Goal: Information Seeking & Learning: Find specific fact

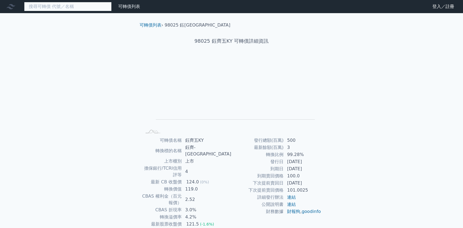
click at [89, 6] on input at bounding box center [67, 6] width 87 height 9
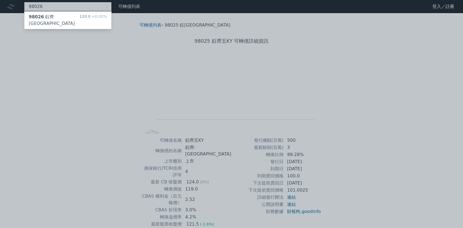
type input "98026"
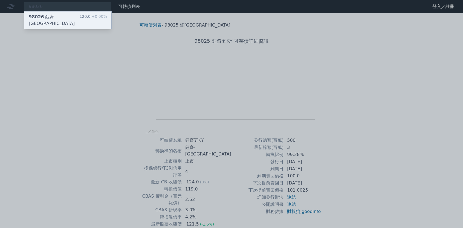
click at [86, 20] on div "120.0 +0.00%" at bounding box center [93, 20] width 27 height 13
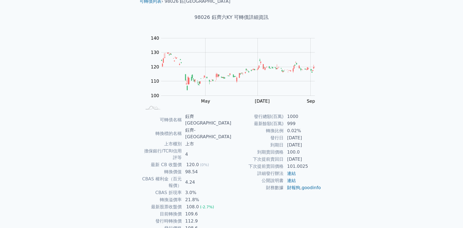
scroll to position [25, 0]
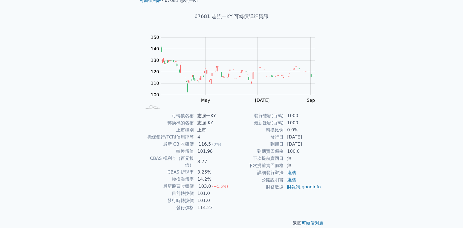
scroll to position [25, 0]
click at [328, 141] on div "可轉債列表 › 67681 志強一KY 67681 志強一KY 可轉債詳細資訊 Zoom Out 100 80 90 100 110 120 130 140 …" at bounding box center [231, 111] width 210 height 247
click at [356, 124] on div "可轉債列表 財務數據 可轉債列表 財務數據 登入／註冊 登入／註冊 可轉債列表 › 67681 志強一KY 67681 志強一KY 可轉債詳細資訊 Zoom …" at bounding box center [231, 105] width 463 height 260
drag, startPoint x: 213, startPoint y: 122, endPoint x: 197, endPoint y: 124, distance: 15.4
click at [197, 124] on td "志強-KY" at bounding box center [212, 122] width 37 height 7
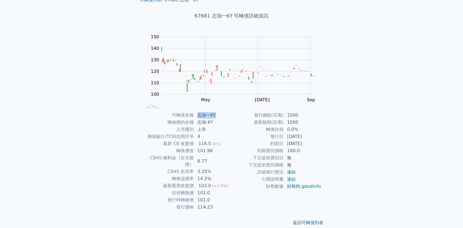
drag, startPoint x: 216, startPoint y: 115, endPoint x: 198, endPoint y: 116, distance: 17.8
click at [198, 116] on td "志強一KY" at bounding box center [212, 115] width 37 height 7
drag, startPoint x: 213, startPoint y: 121, endPoint x: 199, endPoint y: 122, distance: 13.7
click at [199, 122] on td "志強-KY" at bounding box center [212, 122] width 37 height 7
click at [346, 127] on div "可轉債列表 財務數據 可轉債列表 財務數據 登入／註冊 登入／註冊 可轉債列表 › 67681 志強一KY 67681 志強一KY 可轉債詳細資訊 Zoom …" at bounding box center [231, 105] width 463 height 260
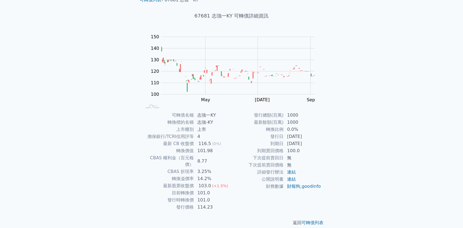
click at [348, 124] on div "可轉債列表 財務數據 可轉債列表 財務數據 登入／註冊 登入／註冊 可轉債列表 › 67681 志強一KY 67681 志強一KY 可轉債詳細資訊 Zoom …" at bounding box center [231, 105] width 463 height 260
drag, startPoint x: 212, startPoint y: 15, endPoint x: 216, endPoint y: 16, distance: 3.5
click at [219, 15] on h1 "67681 志強一KY 可轉債詳細資訊" at bounding box center [231, 16] width 192 height 8
